Goal: Information Seeking & Learning: Learn about a topic

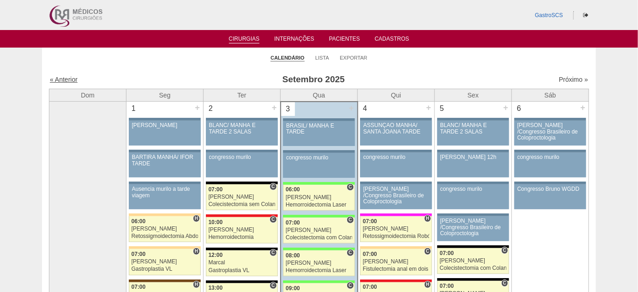
click at [59, 79] on link "« Anterior" at bounding box center [64, 79] width 28 height 7
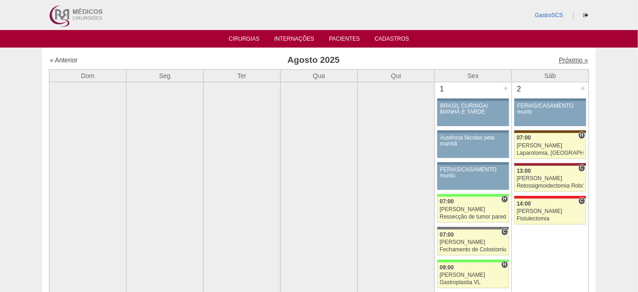
click at [565, 62] on link "Próximo »" at bounding box center [573, 59] width 29 height 7
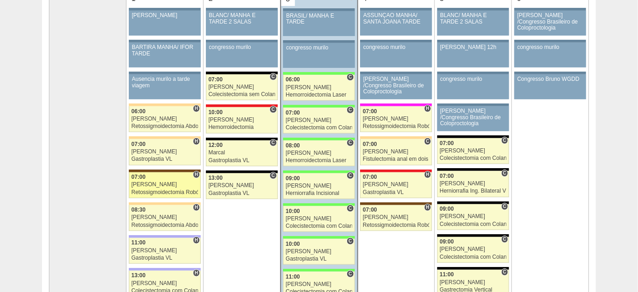
scroll to position [126, 0]
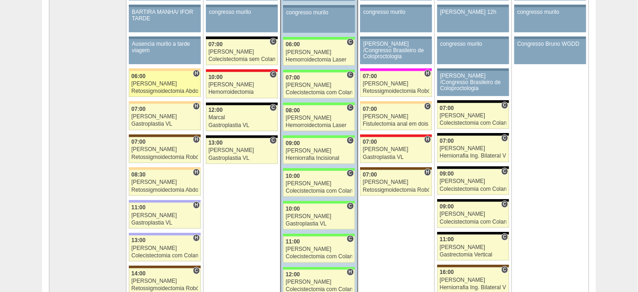
click at [147, 83] on div "[PERSON_NAME]" at bounding box center [165, 84] width 67 height 6
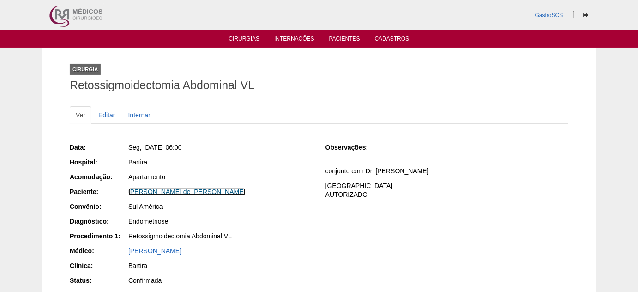
click at [209, 194] on link "Claudia Santiago de Amaral Peres" at bounding box center [186, 191] width 117 height 7
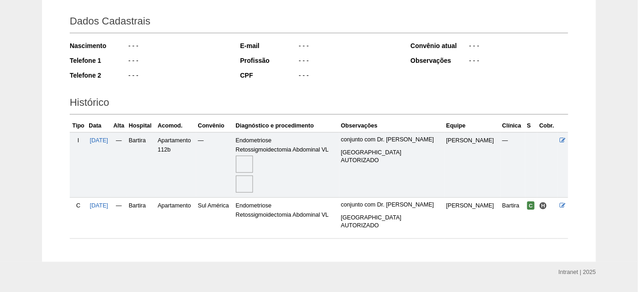
scroll to position [126, 0]
click at [253, 166] on img at bounding box center [244, 164] width 17 height 17
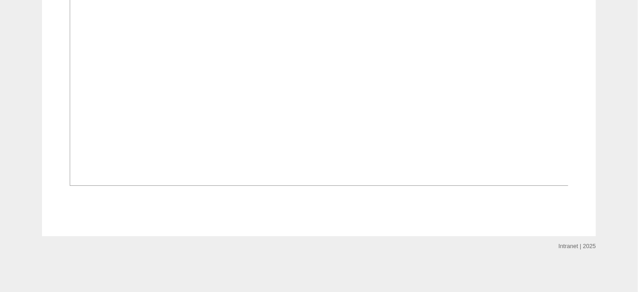
scroll to position [881, 0]
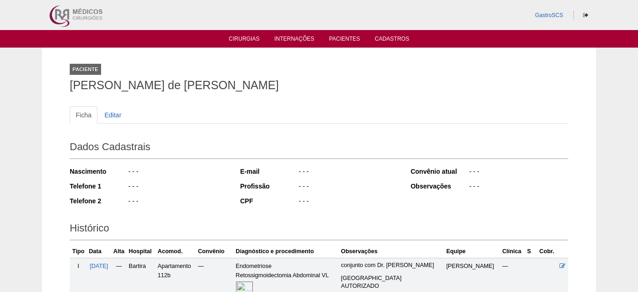
scroll to position [126, 0]
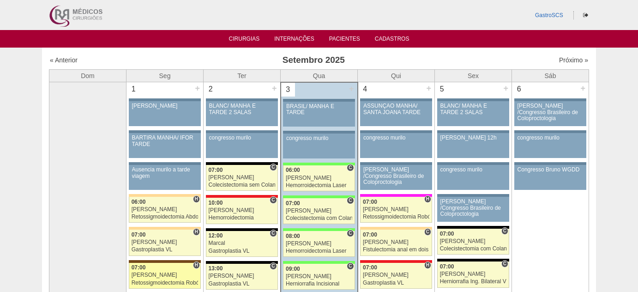
scroll to position [126, 0]
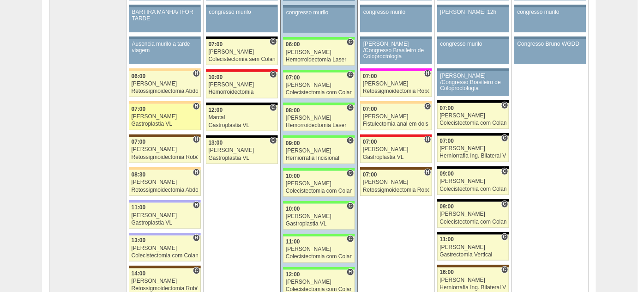
click at [168, 121] on div "Gastroplastia VL" at bounding box center [165, 124] width 67 height 6
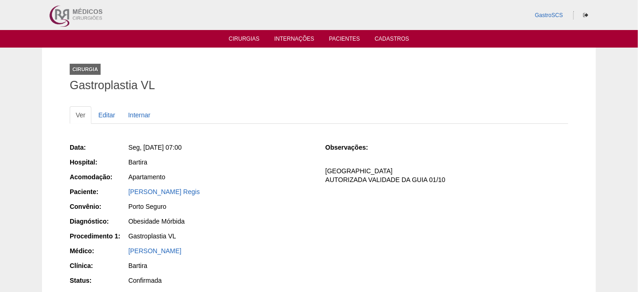
click at [162, 187] on div "[PERSON_NAME] Regis" at bounding box center [220, 191] width 184 height 9
click at [162, 192] on link "[PERSON_NAME] Regis" at bounding box center [164, 191] width 72 height 7
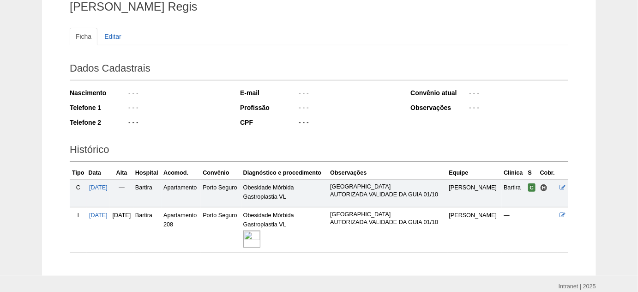
scroll to position [84, 0]
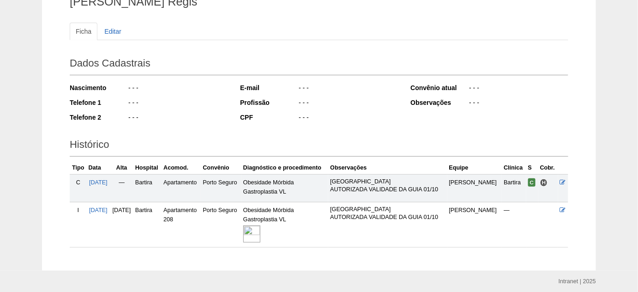
click at [260, 232] on img at bounding box center [251, 233] width 17 height 17
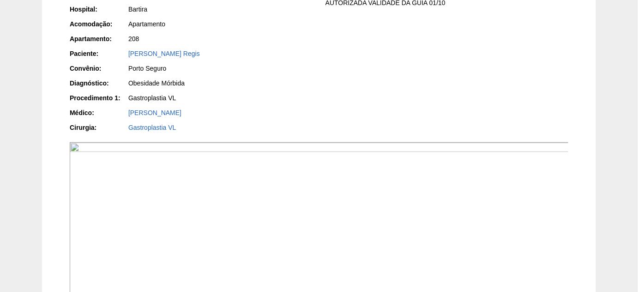
scroll to position [210, 0]
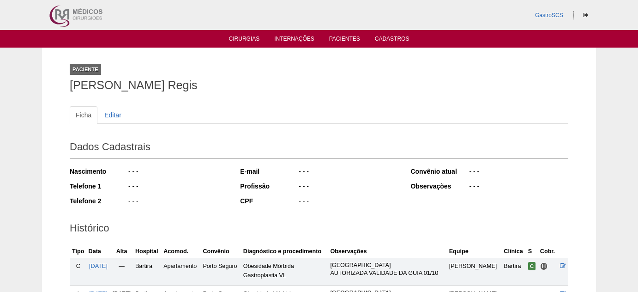
scroll to position [84, 0]
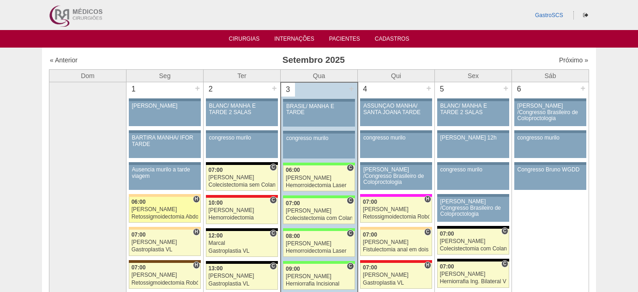
scroll to position [126, 0]
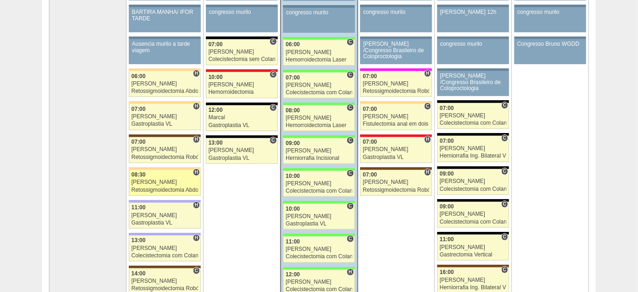
click at [151, 184] on link "87918 Cirurgias RR H 08:30 Felipe Rossi Retossigmoidectomia Abdominal VL Hospit…" at bounding box center [165, 183] width 72 height 26
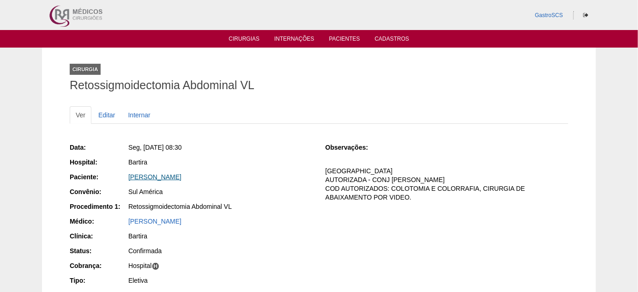
click at [166, 175] on link "[PERSON_NAME]" at bounding box center [154, 176] width 53 height 7
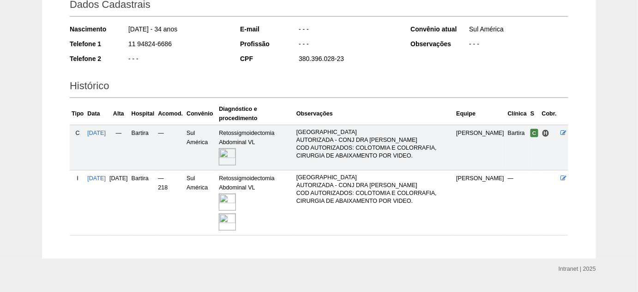
scroll to position [162, 0]
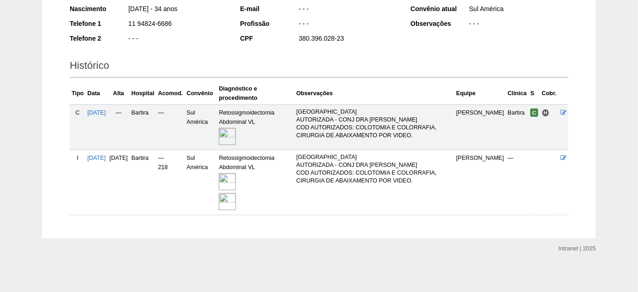
click at [236, 180] on img at bounding box center [227, 181] width 17 height 17
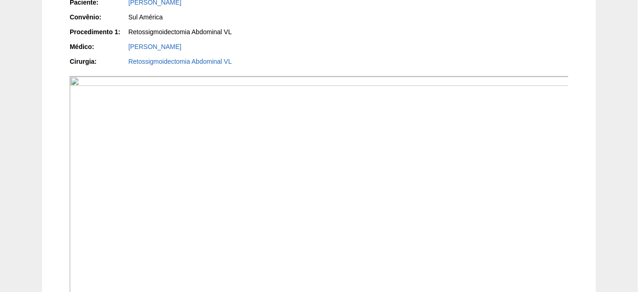
scroll to position [210, 0]
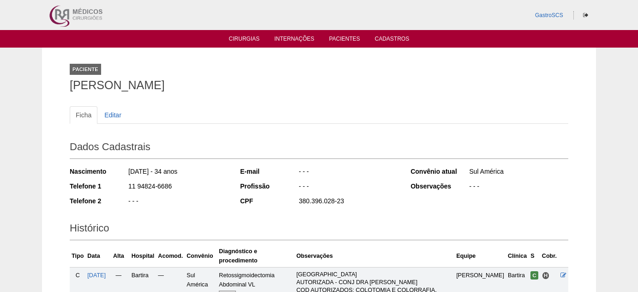
scroll to position [162, 0]
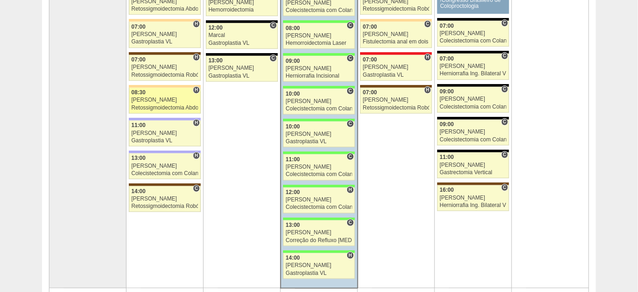
scroll to position [210, 0]
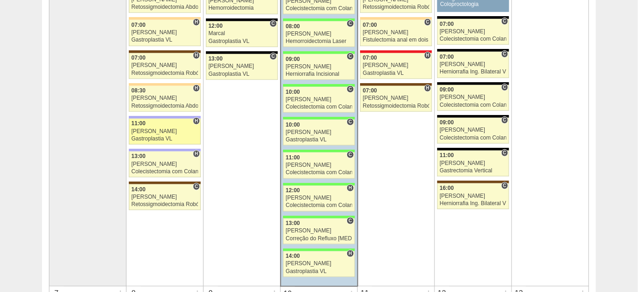
click at [161, 132] on div "[PERSON_NAME]" at bounding box center [165, 131] width 67 height 6
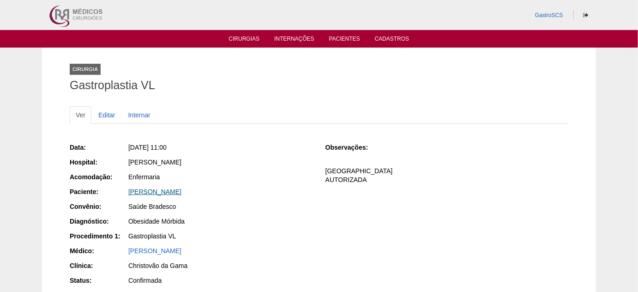
click at [168, 189] on link "Camila Souza Franca" at bounding box center [154, 191] width 53 height 7
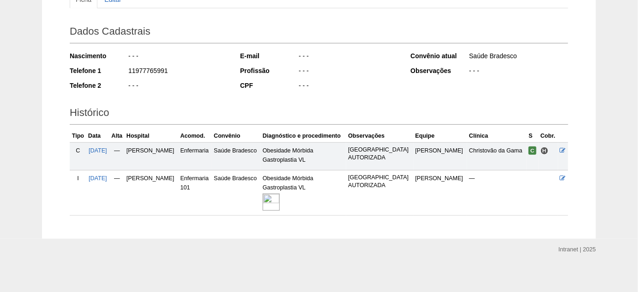
scroll to position [117, 0]
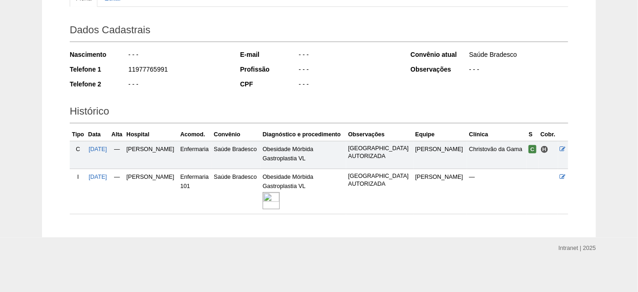
click at [303, 204] on div at bounding box center [304, 201] width 82 height 20
click at [280, 200] on img at bounding box center [271, 200] width 17 height 17
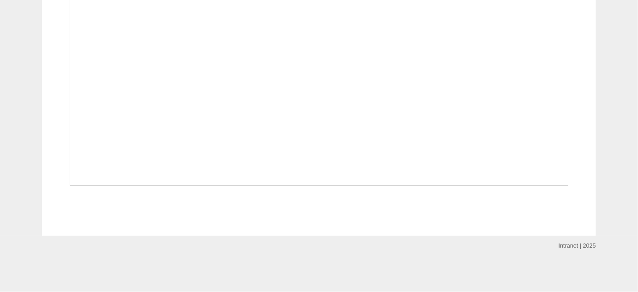
scroll to position [671, 0]
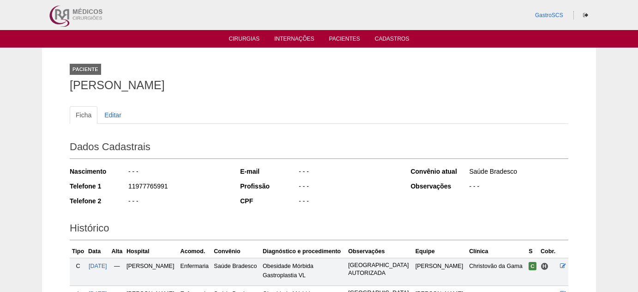
scroll to position [112, 0]
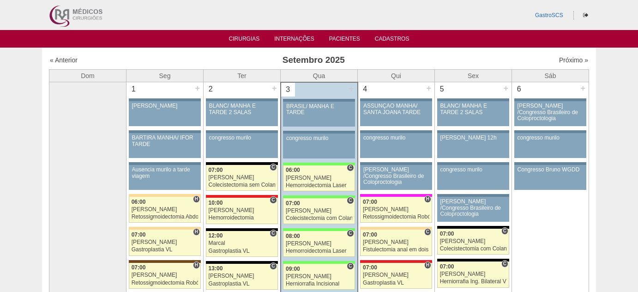
scroll to position [210, 0]
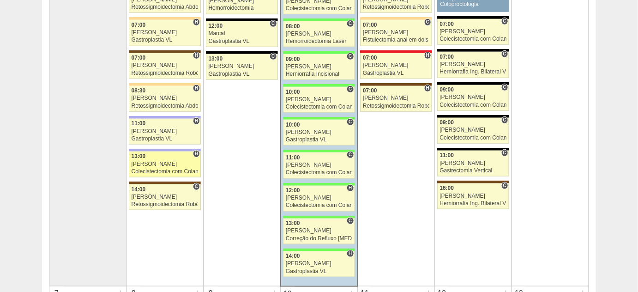
click at [156, 161] on div "[PERSON_NAME]" at bounding box center [165, 164] width 67 height 6
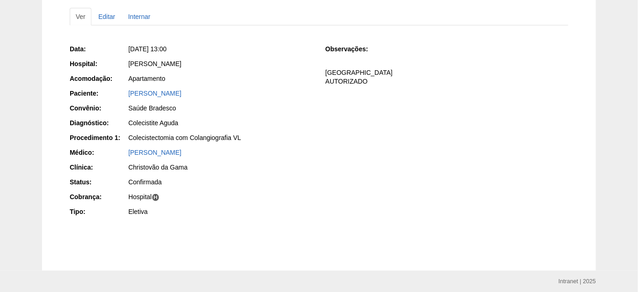
scroll to position [126, 0]
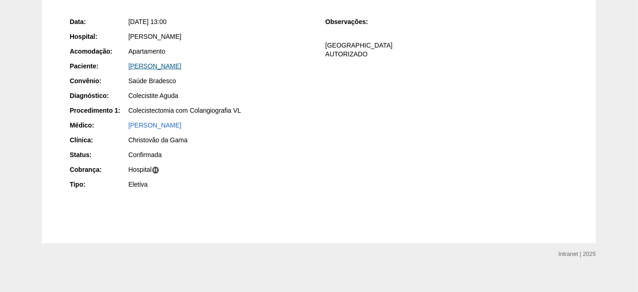
click at [159, 66] on link "[PERSON_NAME]" at bounding box center [154, 65] width 53 height 7
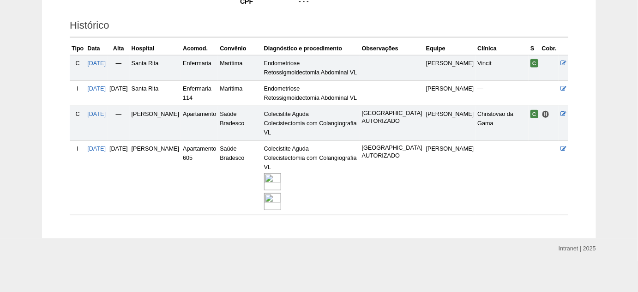
scroll to position [210, 0]
click at [281, 189] on img at bounding box center [272, 180] width 17 height 17
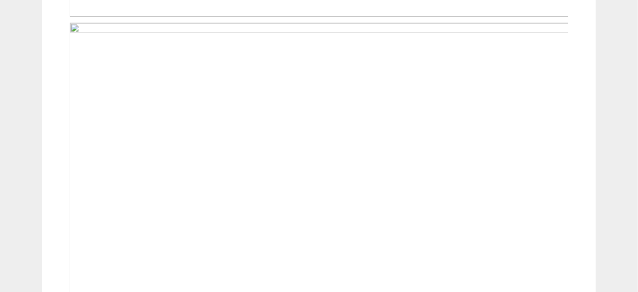
scroll to position [671, 0]
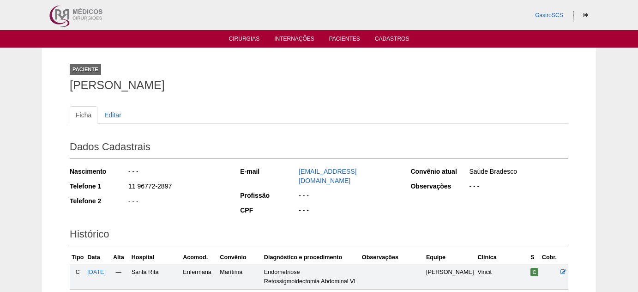
scroll to position [210, 0]
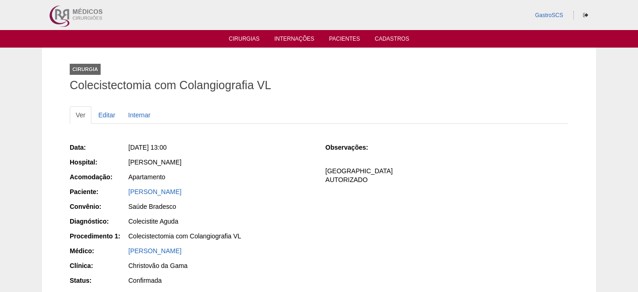
scroll to position [126, 0]
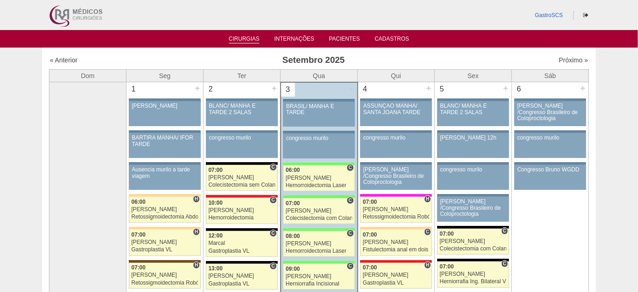
click at [239, 34] on ul "Cirurgias Internações Pacientes Cadastros" at bounding box center [319, 39] width 638 height 18
click at [240, 38] on link "Cirurgias" at bounding box center [244, 40] width 31 height 8
